Goal: Task Accomplishment & Management: Manage account settings

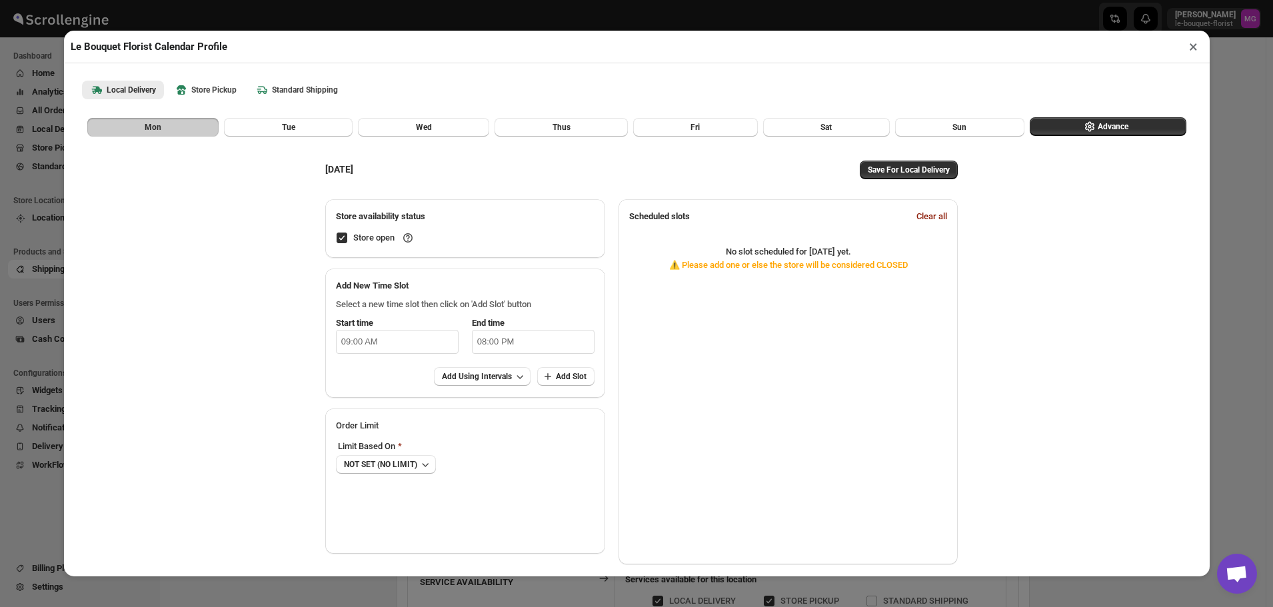
scroll to position [200, 0]
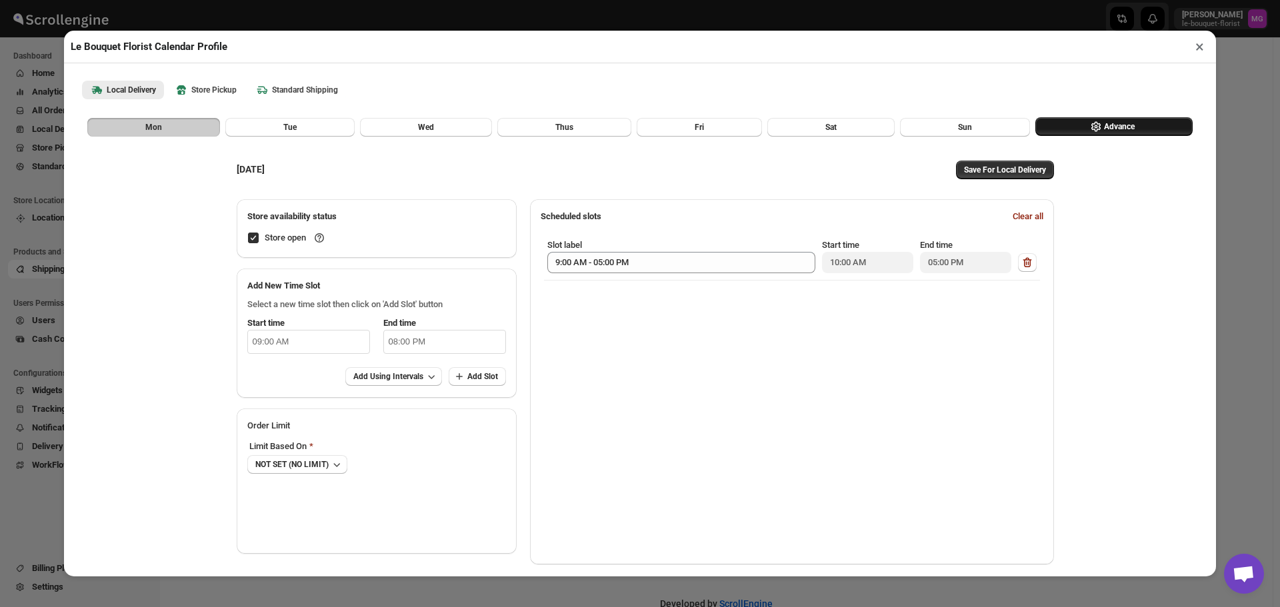
click at [1151, 126] on button "Advance" at bounding box center [1113, 126] width 157 height 19
select select "DAY"
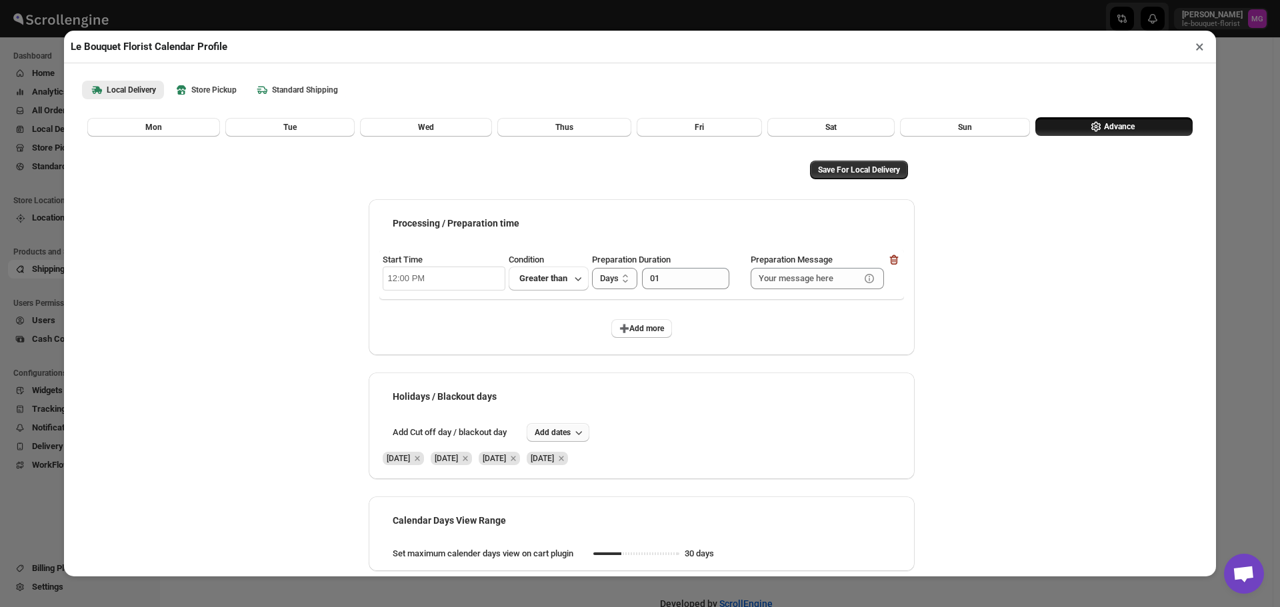
click at [561, 428] on button "Add dates" at bounding box center [558, 432] width 63 height 19
click at [667, 341] on span "13" at bounding box center [663, 343] width 25 height 11
click at [865, 189] on div "Save For Local Delivery Processing / Preparation time Start Time 12:00 PM Condi…" at bounding box center [640, 355] width 557 height 437
click at [871, 171] on span "Save For Local Delivery" at bounding box center [859, 170] width 82 height 11
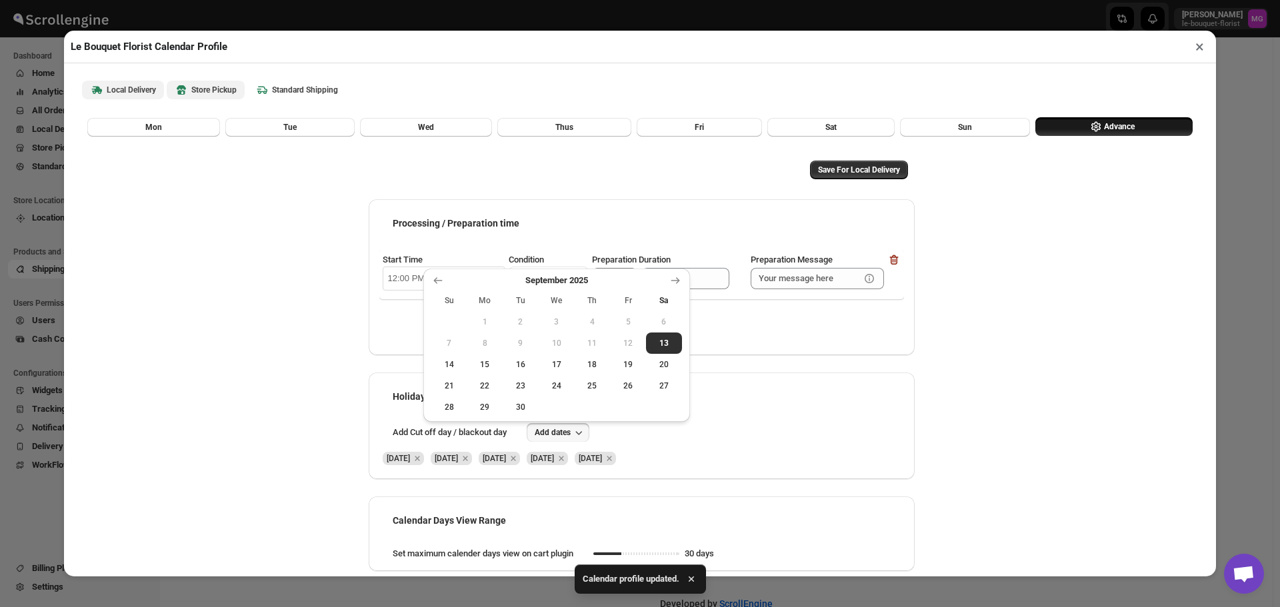
click at [202, 94] on b "Store Pickup" at bounding box center [206, 89] width 62 height 13
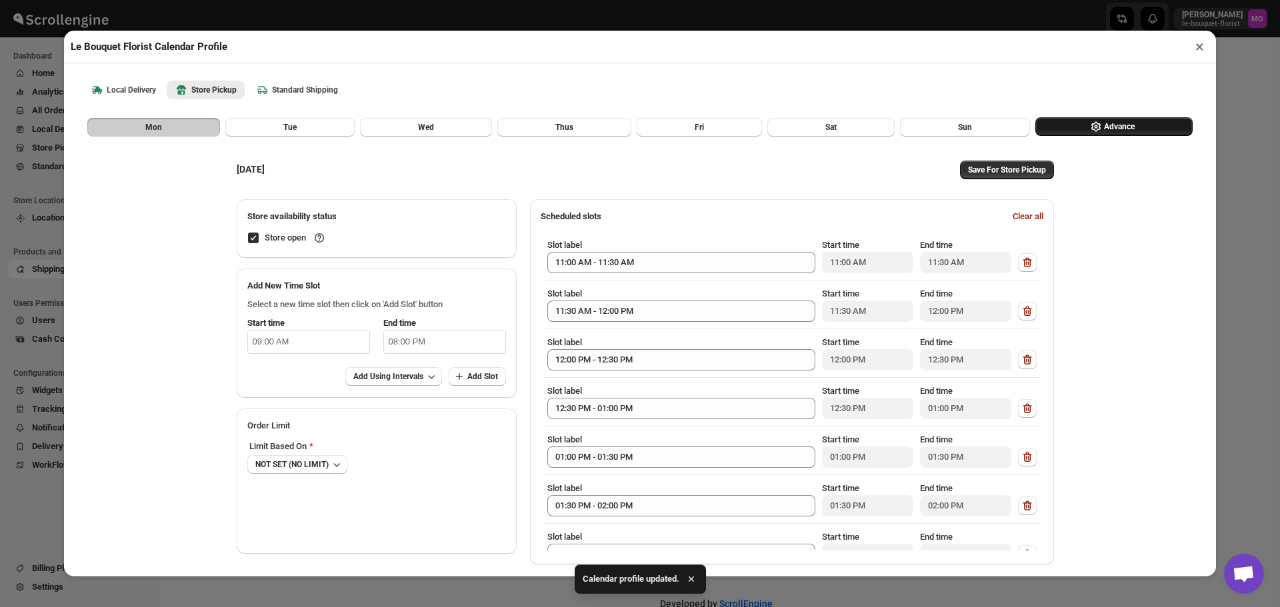
click at [1107, 129] on span "Advance" at bounding box center [1119, 126] width 31 height 11
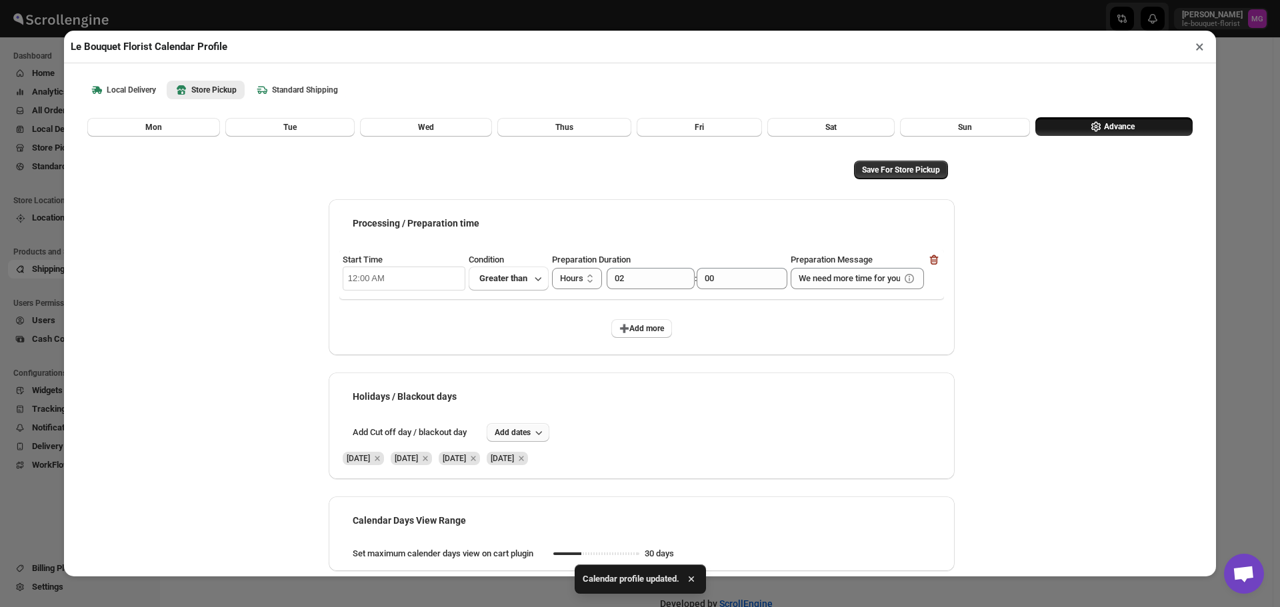
click at [505, 433] on span "Add dates" at bounding box center [513, 432] width 36 height 11
click at [629, 354] on button "20" at bounding box center [626, 364] width 36 height 21
click at [571, 460] on icon "Remove Sat Sep 20 2025" at bounding box center [569, 458] width 5 height 5
click at [625, 347] on span "13" at bounding box center [625, 343] width 25 height 11
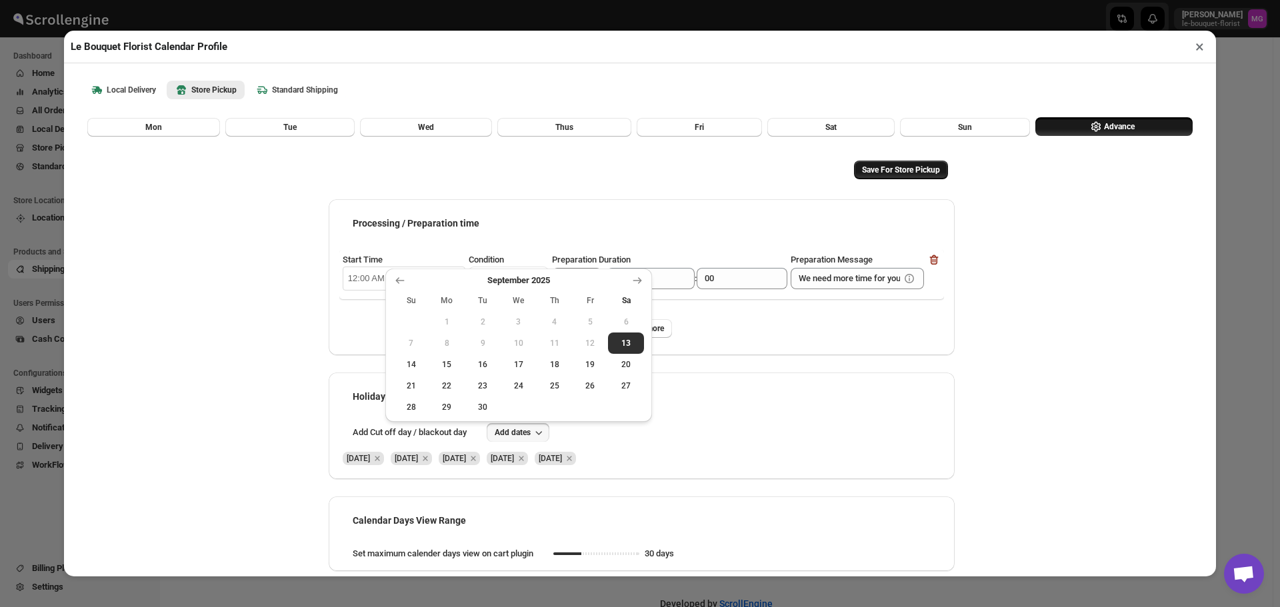
click at [919, 175] on span "Save For Store Pickup" at bounding box center [901, 170] width 78 height 11
click at [913, 166] on button "Save For Store Pickup" at bounding box center [901, 170] width 94 height 19
click at [1201, 49] on button "×" at bounding box center [1199, 46] width 19 height 19
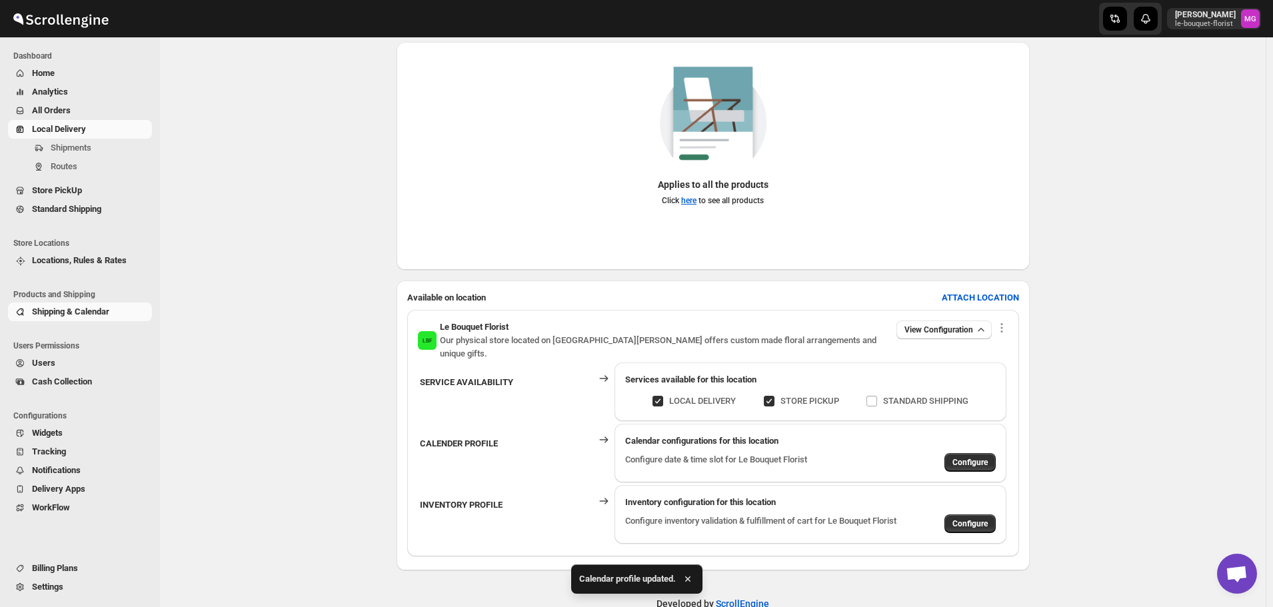
click at [71, 125] on span "Local Delivery" at bounding box center [59, 129] width 54 height 10
